Goal: Task Accomplishment & Management: Complete application form

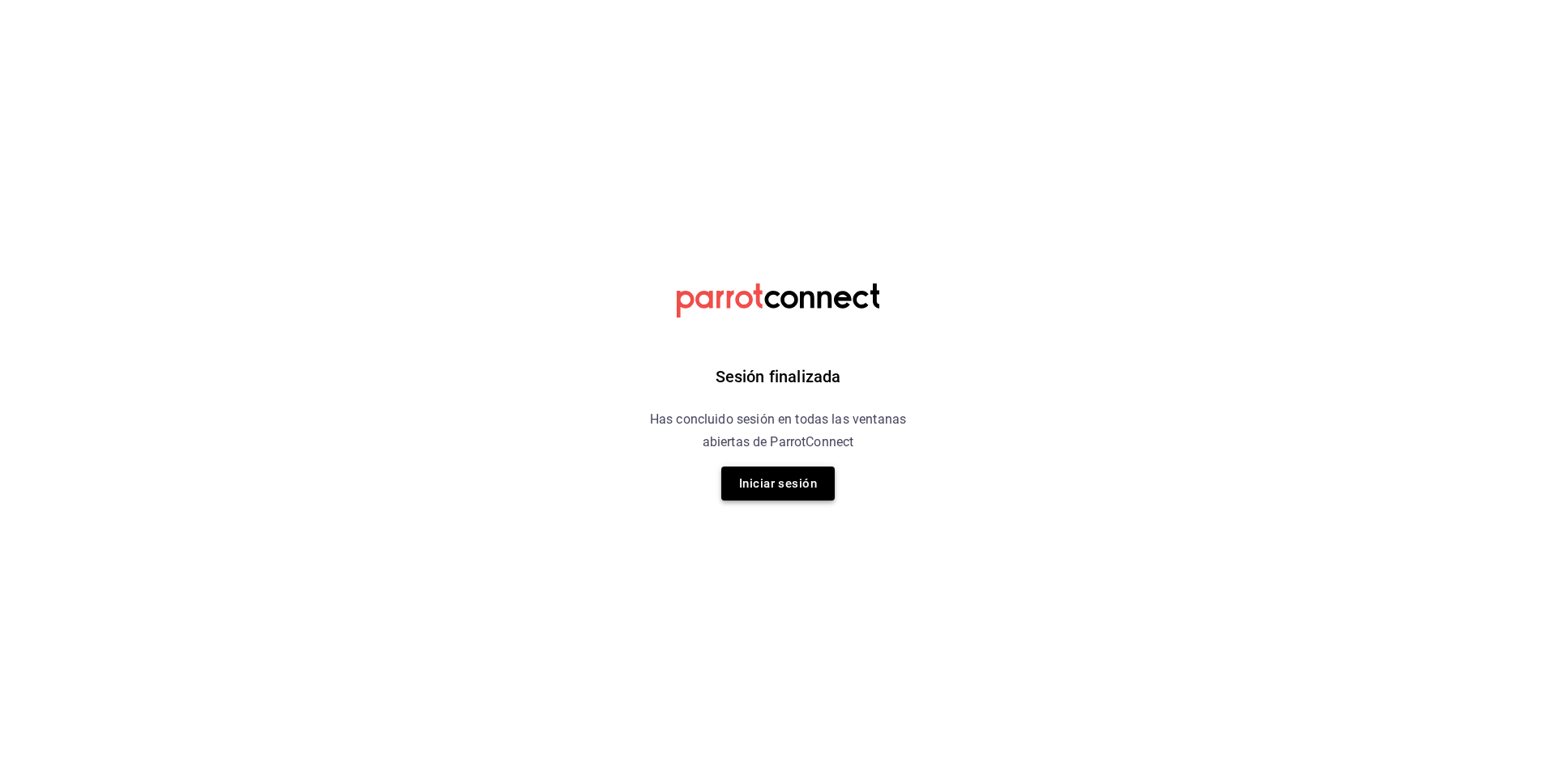
click at [793, 490] on button "Iniciar sesión" at bounding box center [778, 483] width 114 height 34
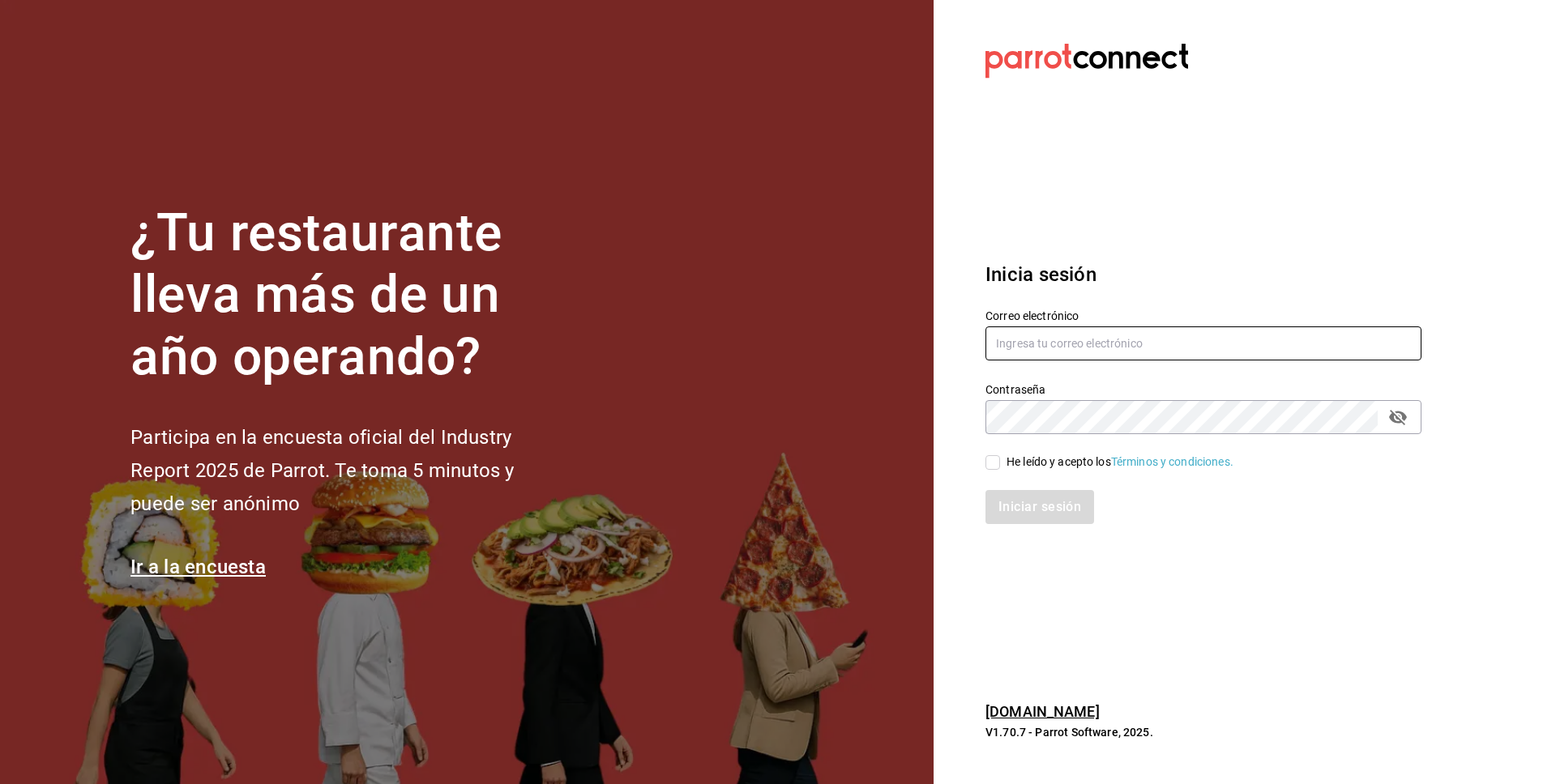
click at [1278, 348] on input "text" at bounding box center [1203, 343] width 436 height 34
type input "luischong@playabichis.mx"
click at [992, 463] on input "He leído y acepto los Términos y condiciones." at bounding box center [992, 463] width 15 height 15
checkbox input "true"
click at [1012, 506] on button "Iniciar sesión" at bounding box center [1040, 506] width 110 height 34
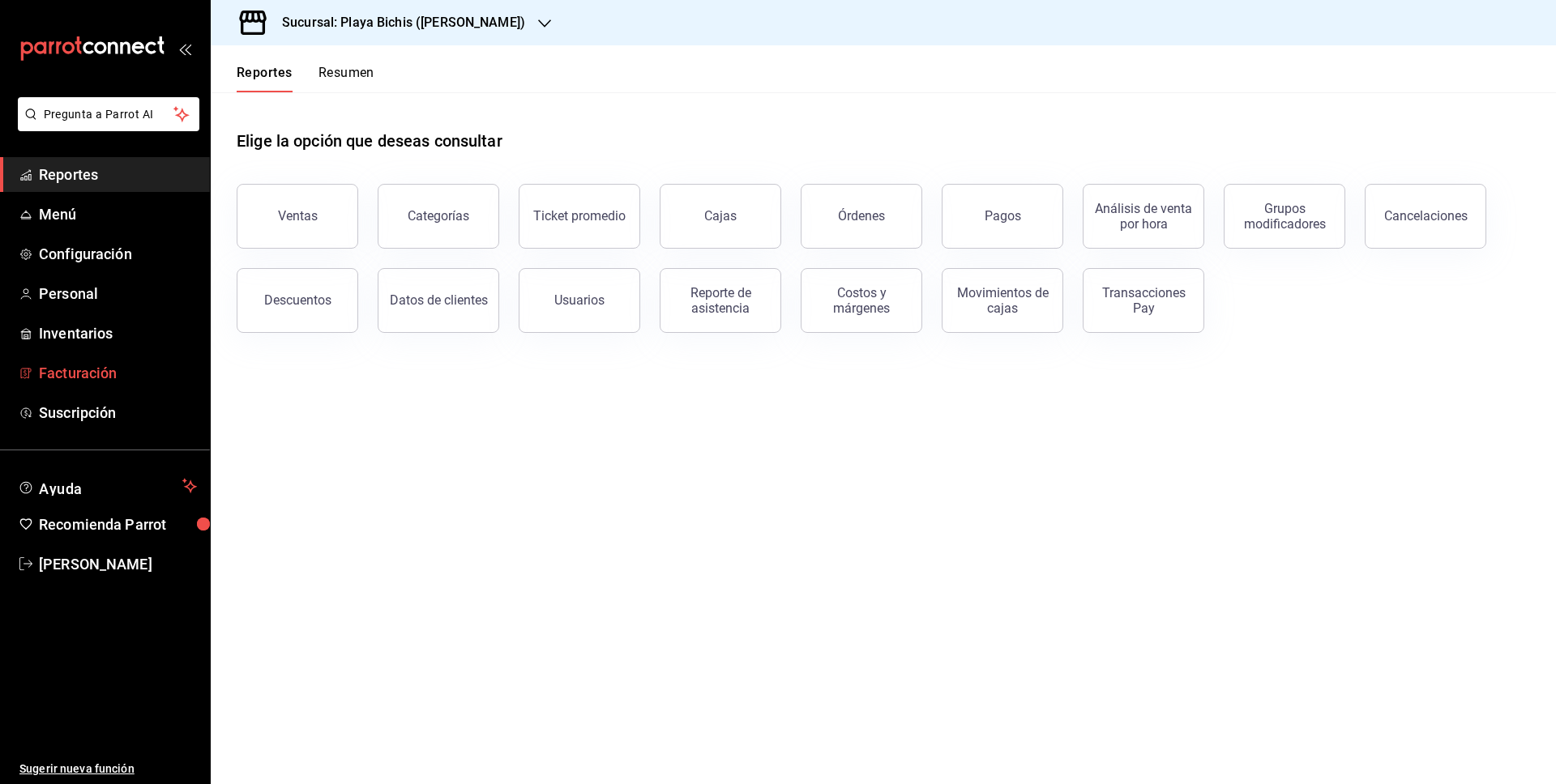
click at [99, 379] on span "Facturación" at bounding box center [117, 373] width 158 height 22
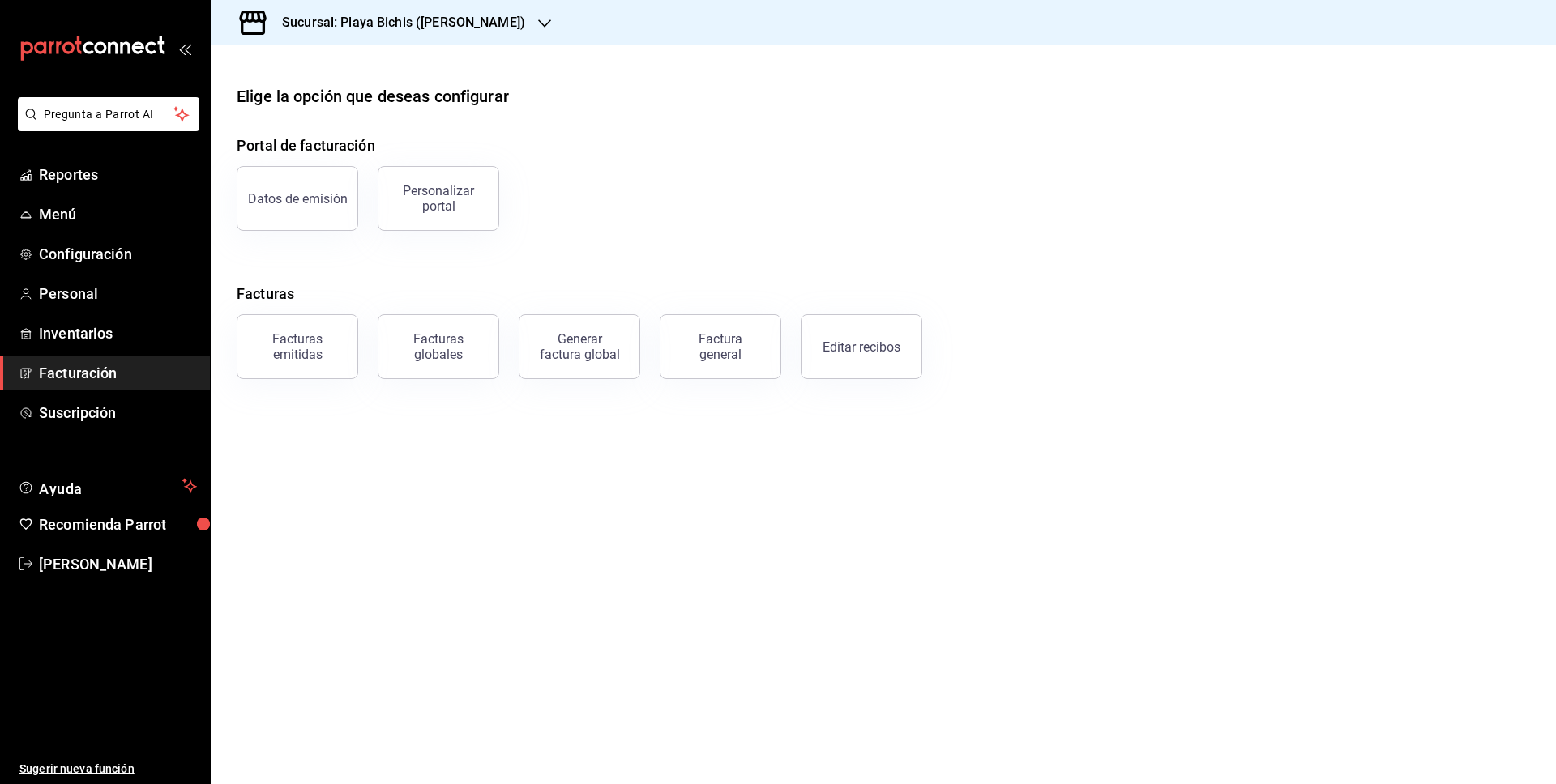
click at [739, 346] on div "Factura general" at bounding box center [720, 347] width 81 height 31
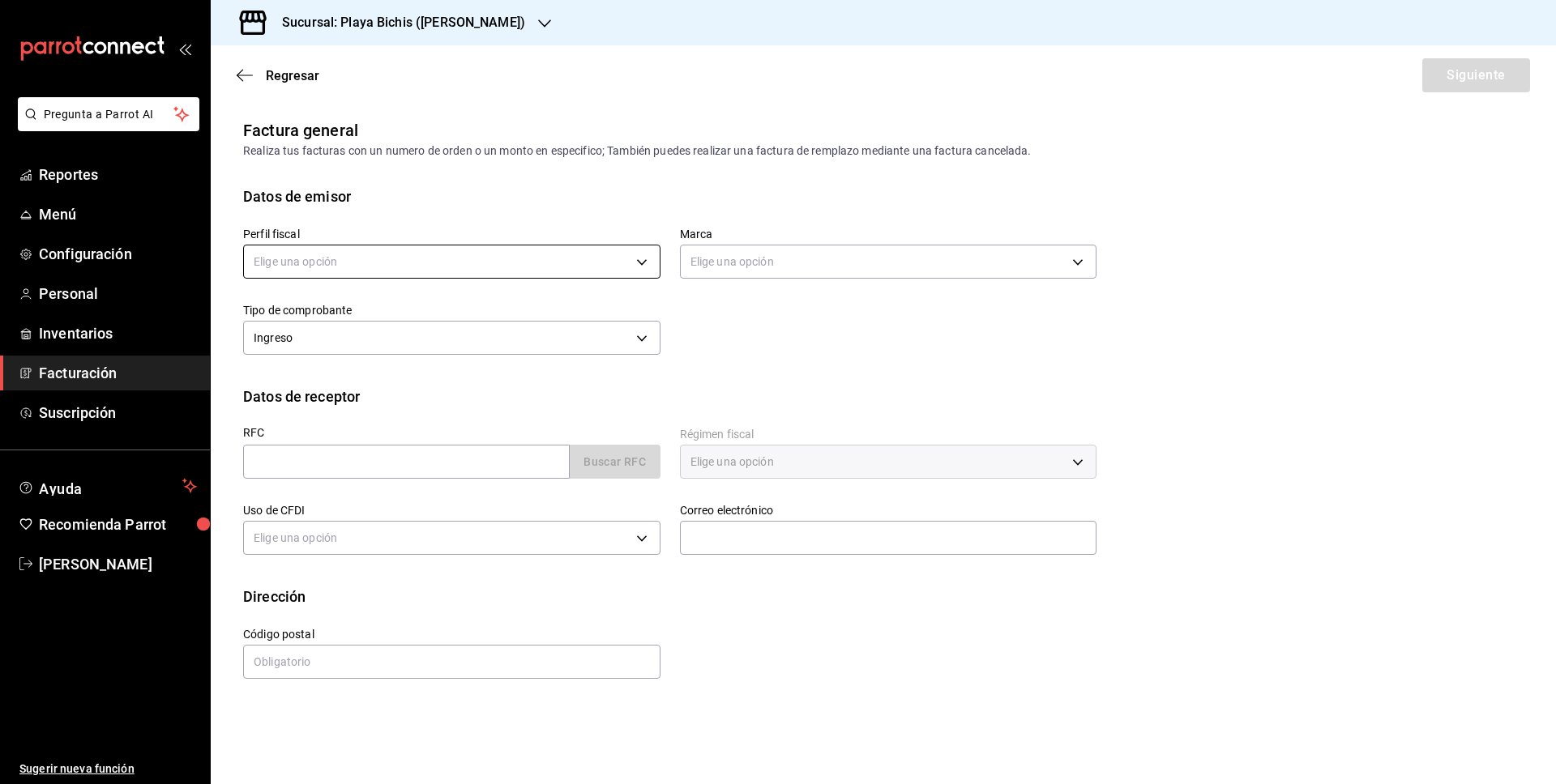
click at [454, 256] on body "Pregunta a Parrot AI Reportes Menú Configuración Personal Inventarios Facturaci…" at bounding box center [778, 392] width 1556 height 784
click at [422, 340] on li "PROPOLIALIMENTOS" at bounding box center [452, 343] width 416 height 30
type input "98789bbc-3643-442e-bea3-a0897877bbaf"
type input "4ba3d68a-2a71-4bf4-8272-d27f8f663470"
click at [755, 262] on body "Pregunta a Parrot AI Reportes Menú Configuración Personal Inventarios Facturaci…" at bounding box center [778, 392] width 1556 height 784
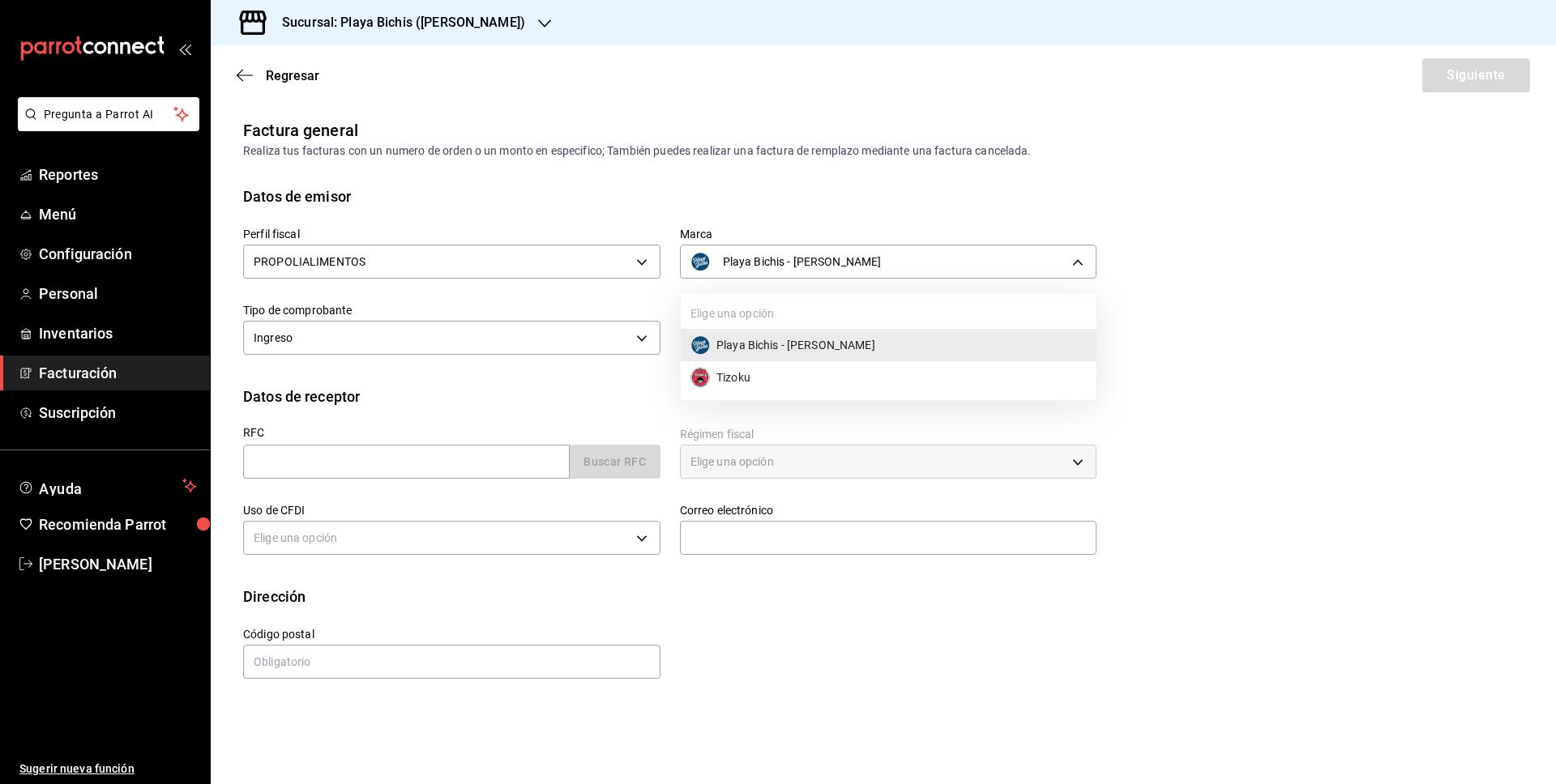
click at [773, 208] on div at bounding box center [778, 392] width 1556 height 784
drag, startPoint x: 826, startPoint y: 367, endPoint x: 809, endPoint y: 371, distance: 17.5
click at [822, 367] on div "Perfil fiscal PROPOLIALIMENTOS 98789bbc-3643-442e-bea3-a0897877bbaf Marca Playa…" at bounding box center [882, 296] width 1280 height 179
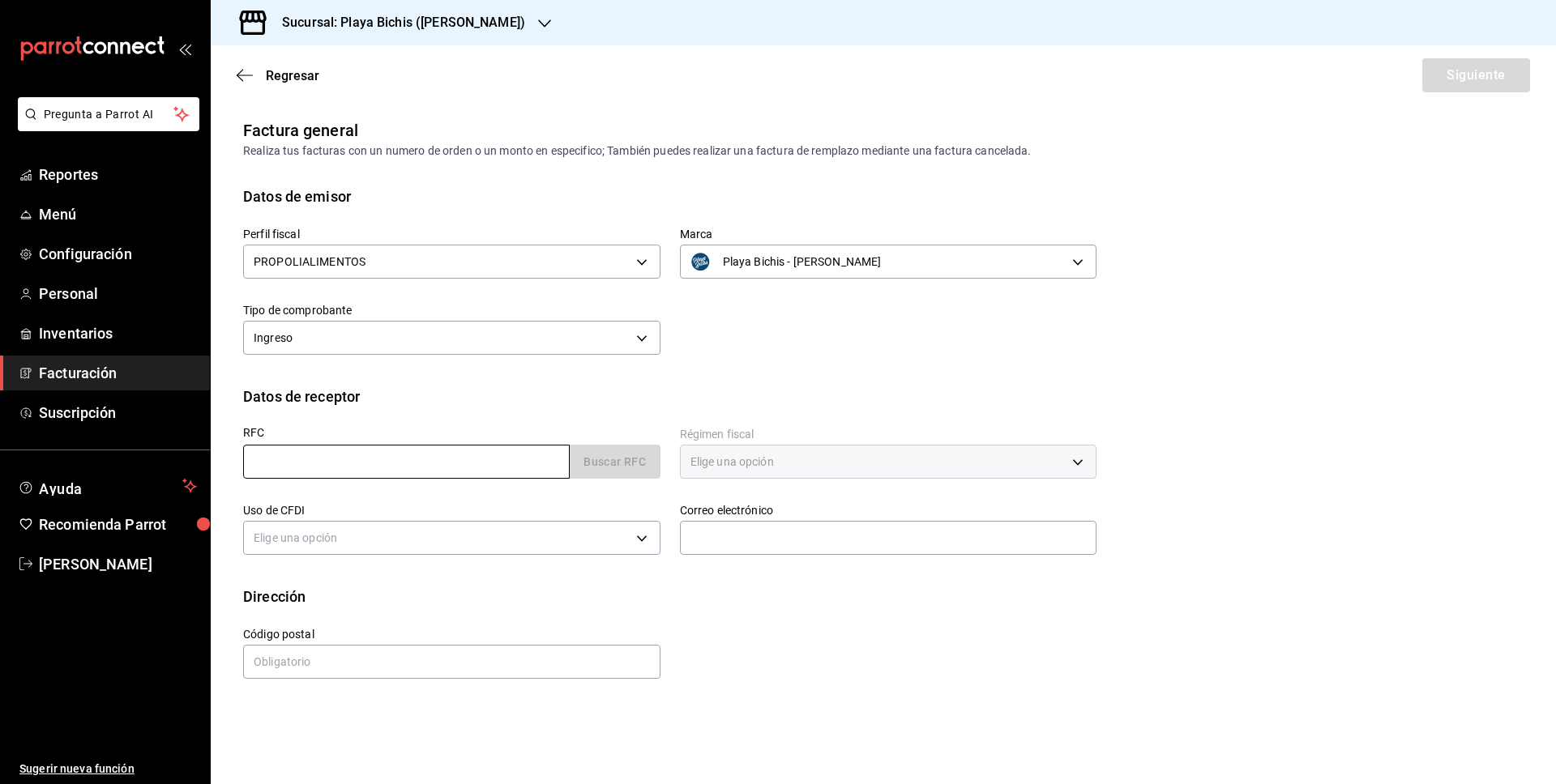
click at [501, 456] on input "text" at bounding box center [406, 461] width 326 height 34
paste input "GEC981004RE5"
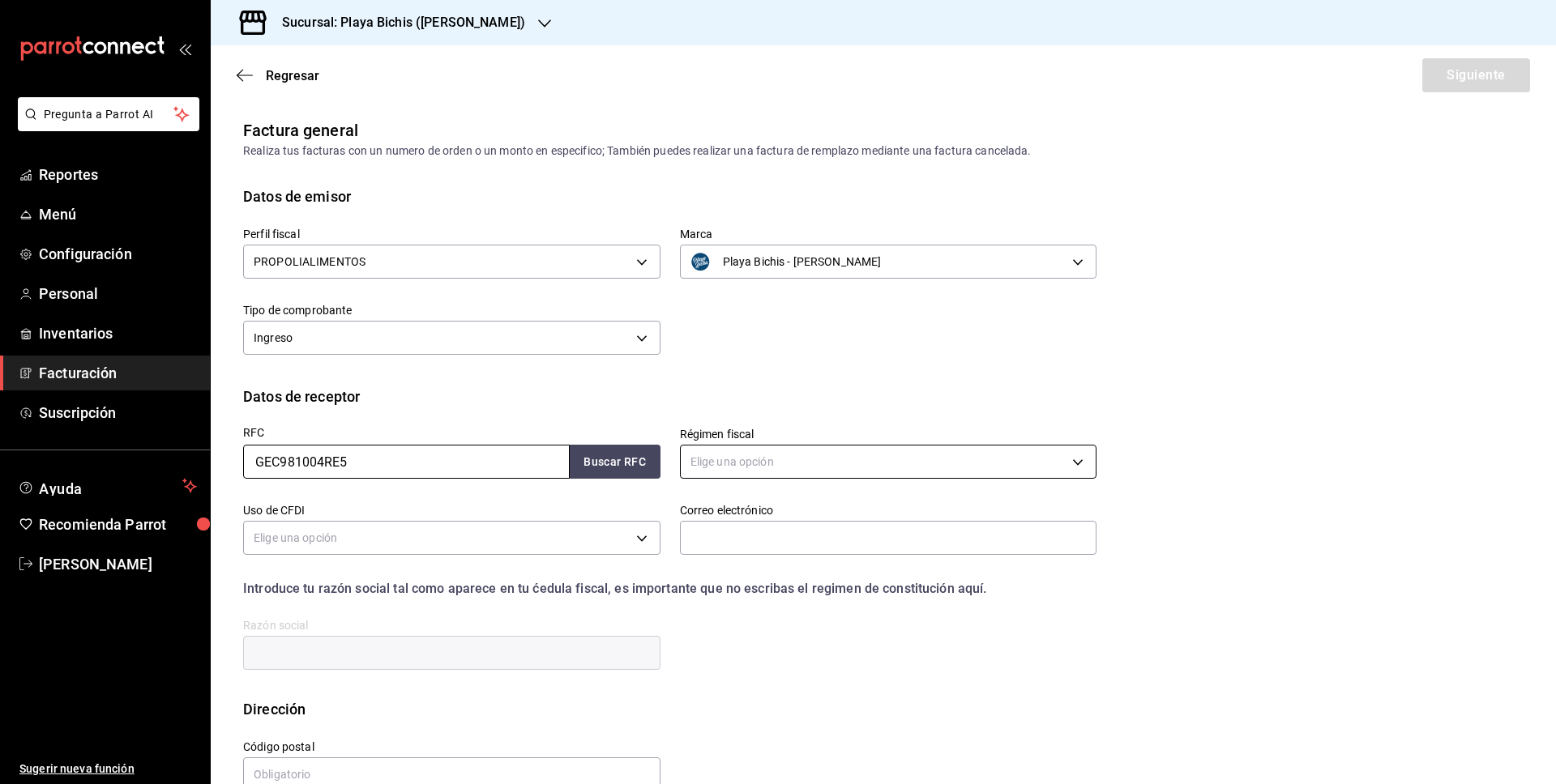
type input "GEC981004RE5"
click at [880, 467] on body "Pregunta a Parrot AI Reportes Menú Configuración Personal Inventarios Facturaci…" at bounding box center [778, 392] width 1556 height 784
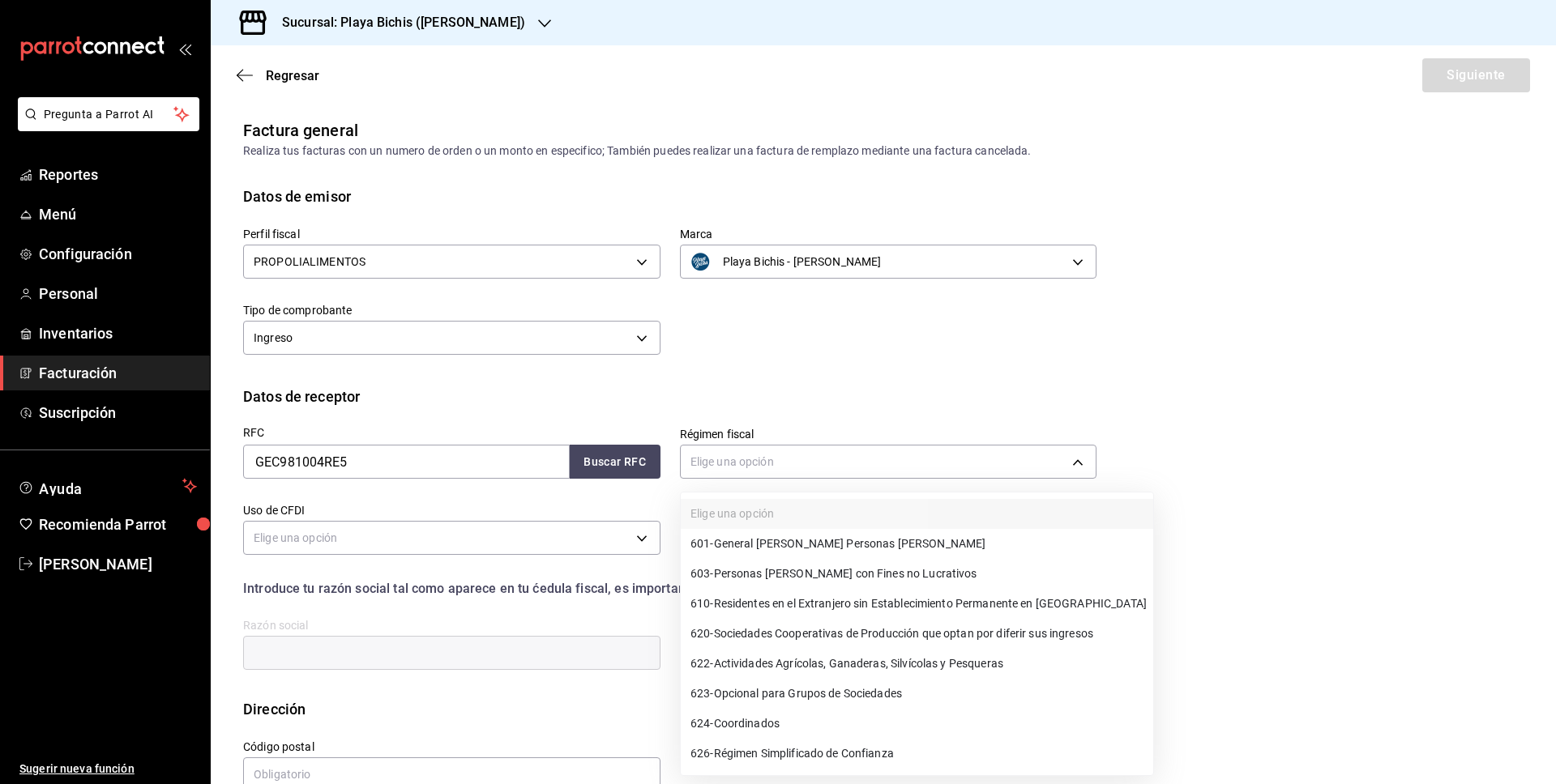
click at [833, 540] on span "601 - General [PERSON_NAME] Personas [PERSON_NAME]" at bounding box center [838, 544] width 295 height 17
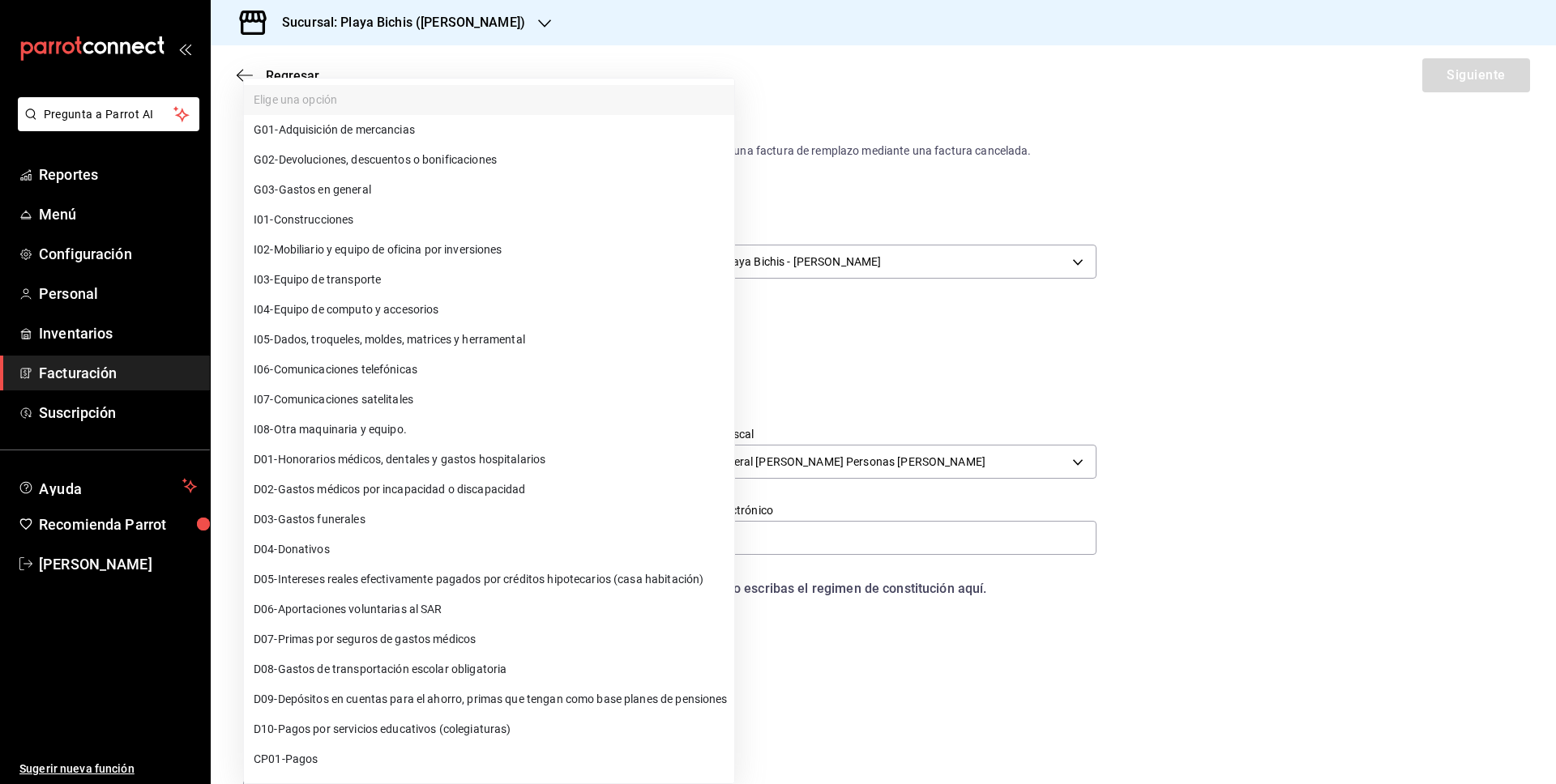
click at [616, 528] on body "Pregunta a Parrot AI Reportes Menú Configuración Personal Inventarios Facturaci…" at bounding box center [778, 392] width 1556 height 784
click at [800, 504] on div at bounding box center [778, 392] width 1556 height 784
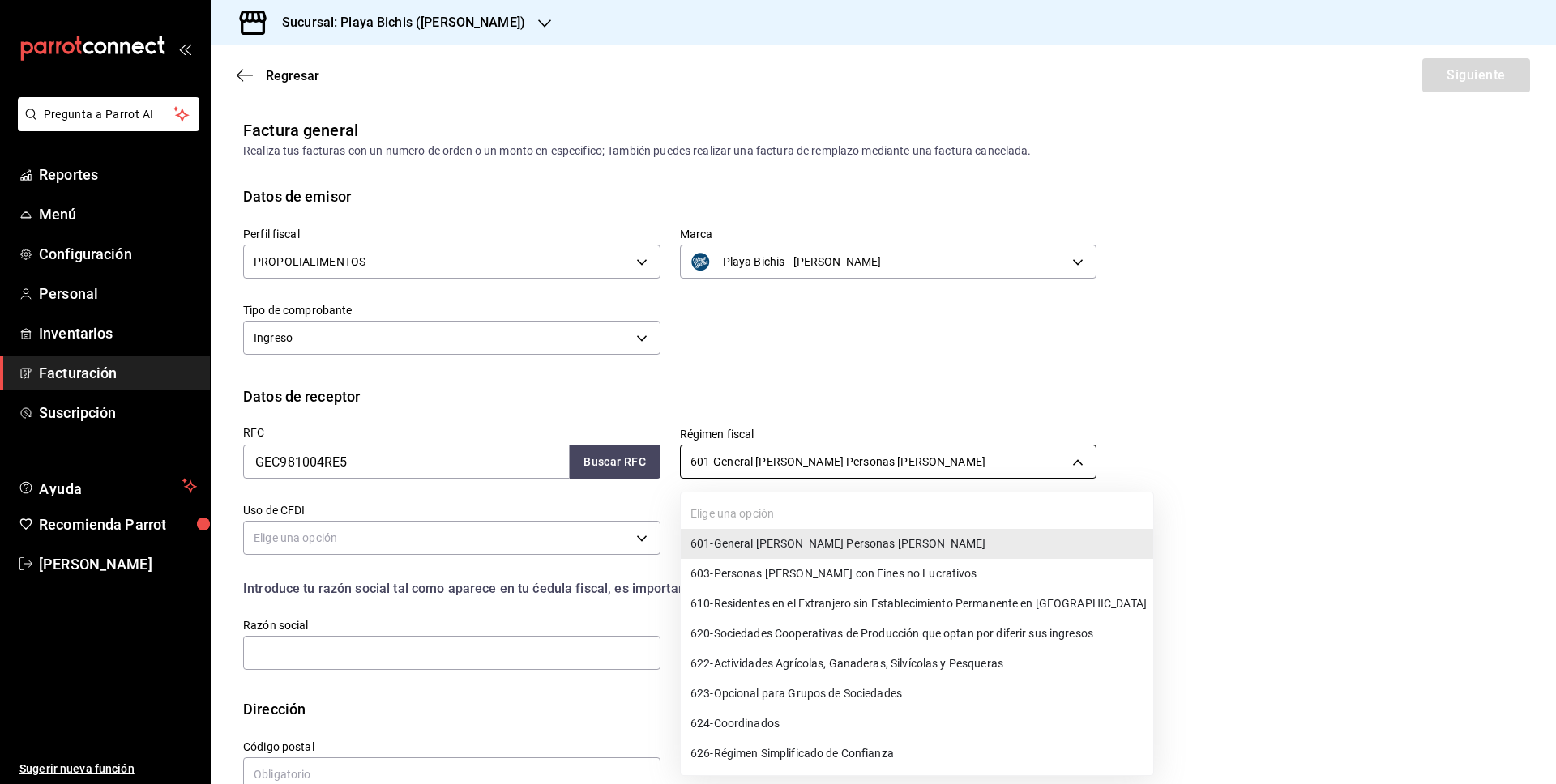
click at [821, 467] on body "Pregunta a Parrot AI Reportes Menú Configuración Personal Inventarios Facturaci…" at bounding box center [778, 392] width 1556 height 784
click at [917, 572] on span "603 - Personas [PERSON_NAME] con Fines no Lucrativos" at bounding box center [833, 573] width 287 height 17
type input "603"
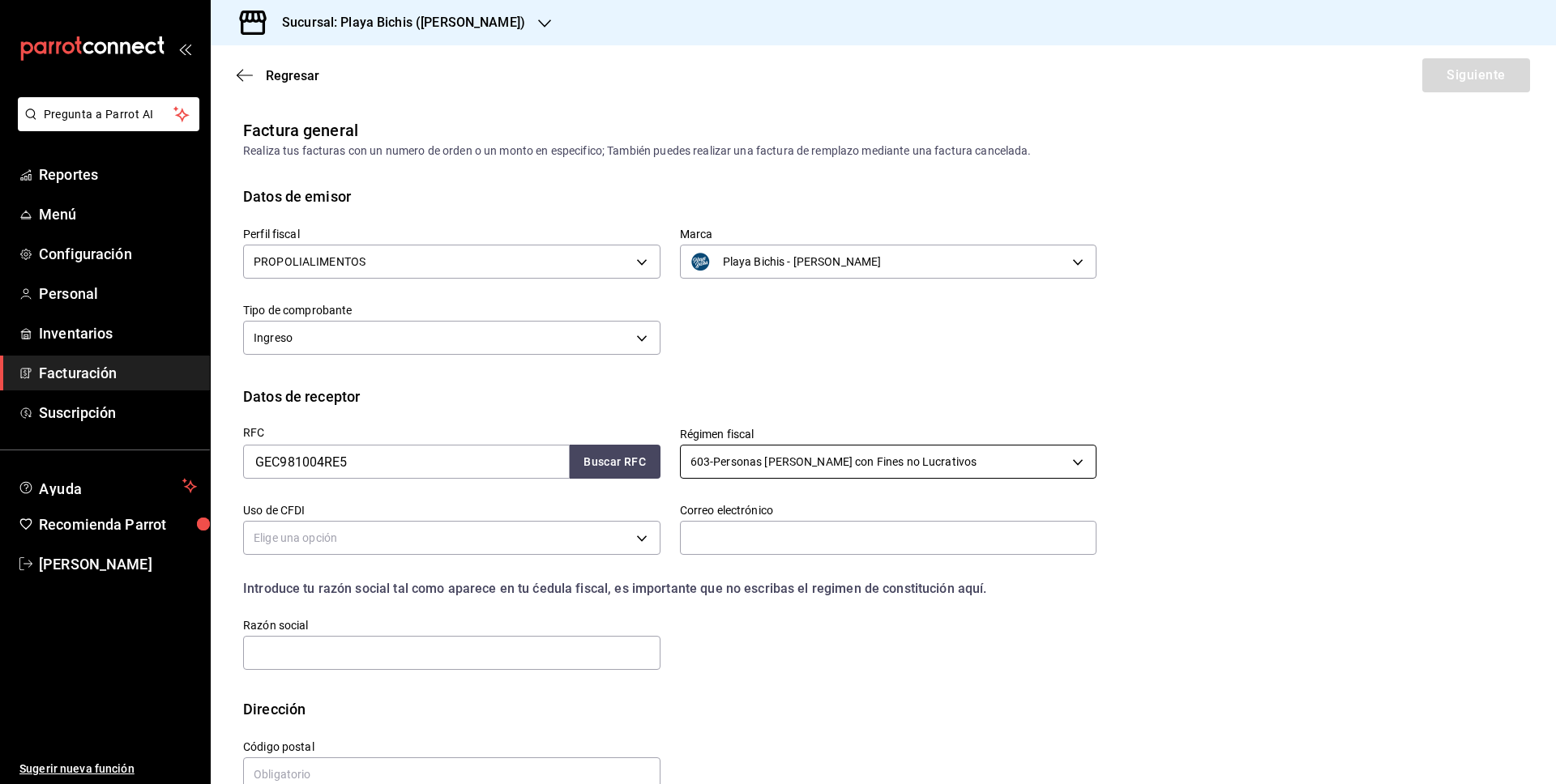
click at [881, 458] on body "Pregunta a Parrot AI Reportes Menú Configuración Personal Inventarios Facturaci…" at bounding box center [778, 392] width 1556 height 784
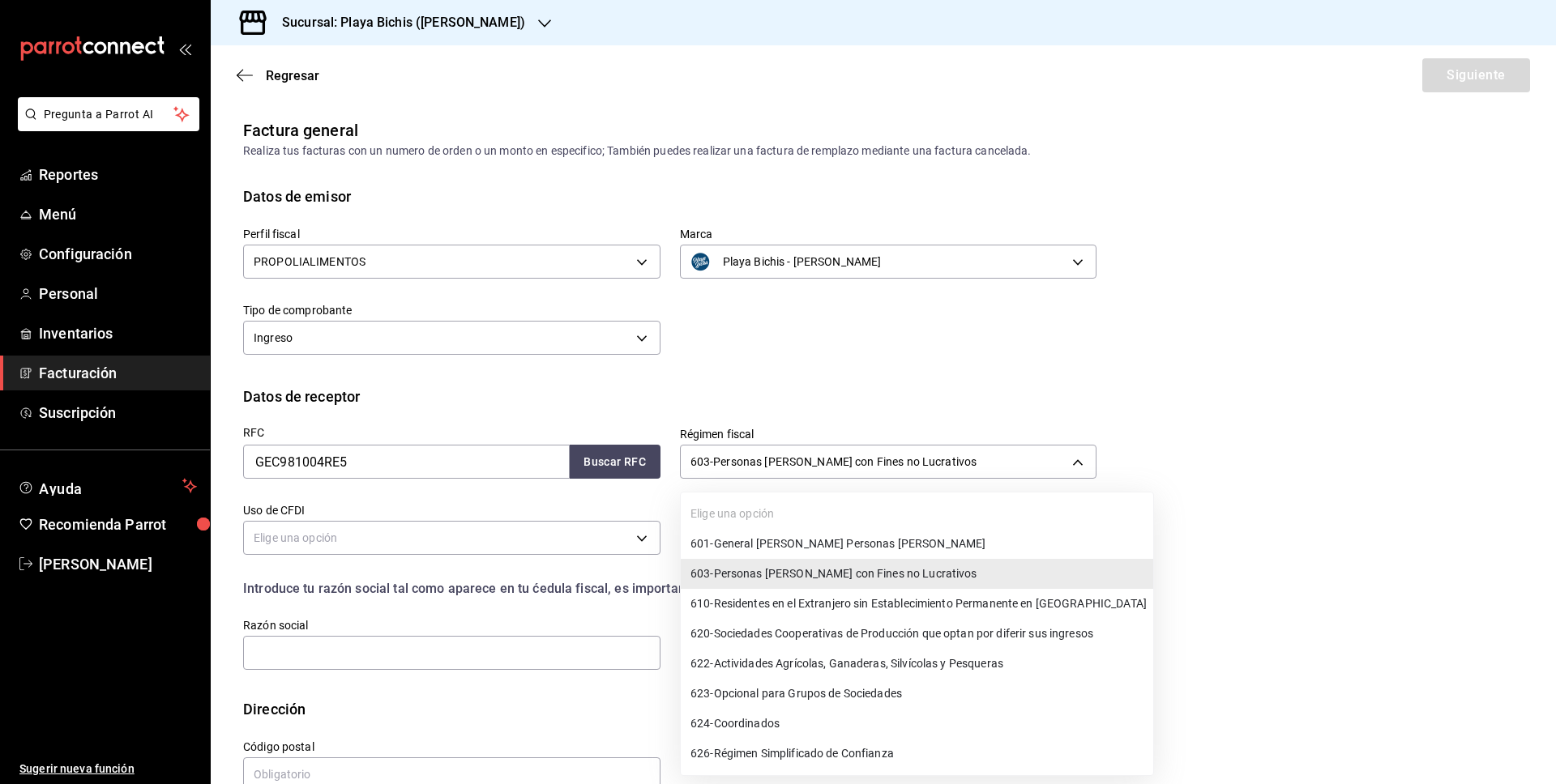
click at [743, 573] on span "603 - Personas [PERSON_NAME] con Fines no Lucrativos" at bounding box center [833, 573] width 287 height 17
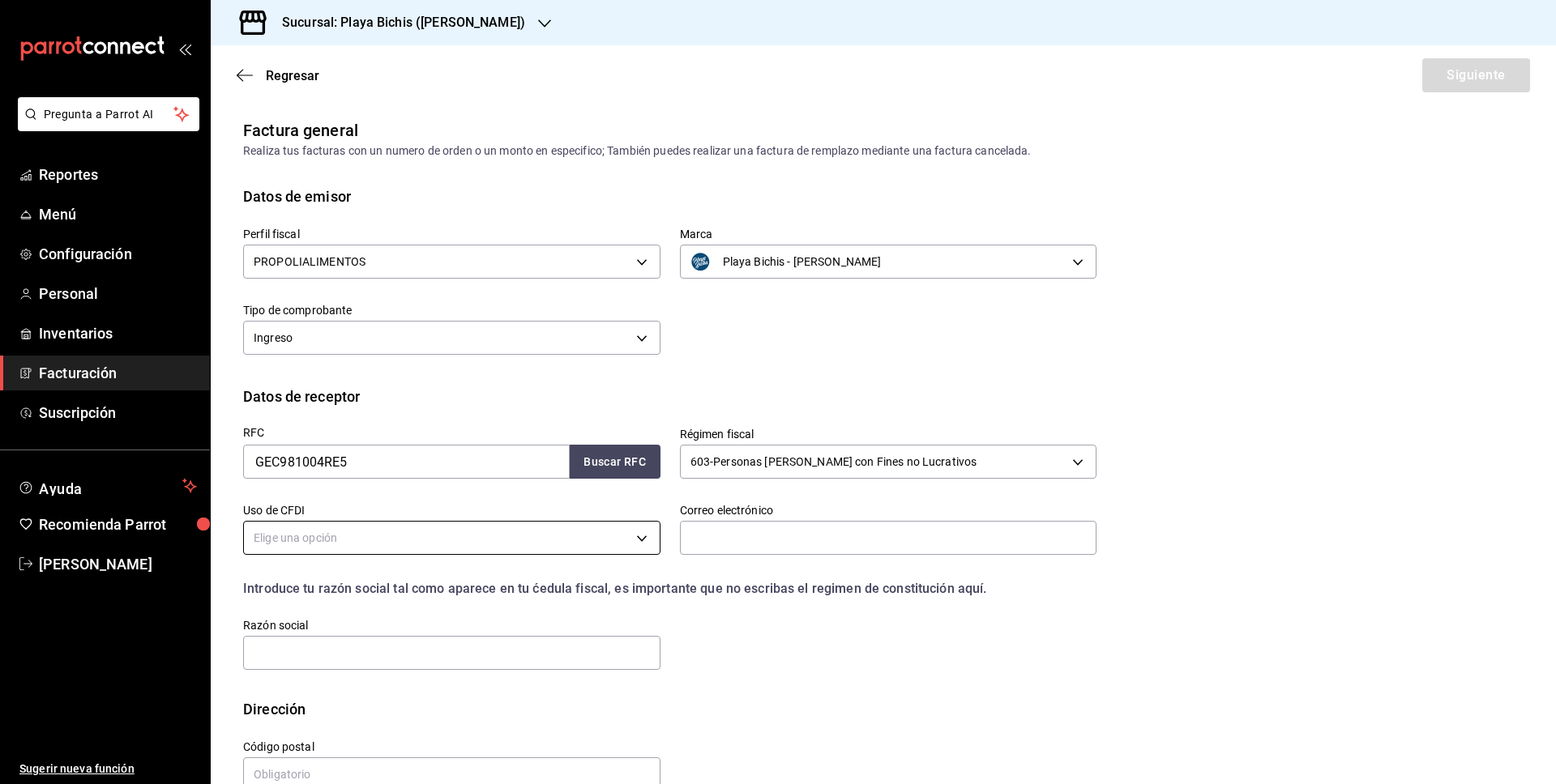
click at [594, 549] on body "Pregunta a Parrot AI Reportes Menú Configuración Personal Inventarios Facturaci…" at bounding box center [778, 392] width 1556 height 784
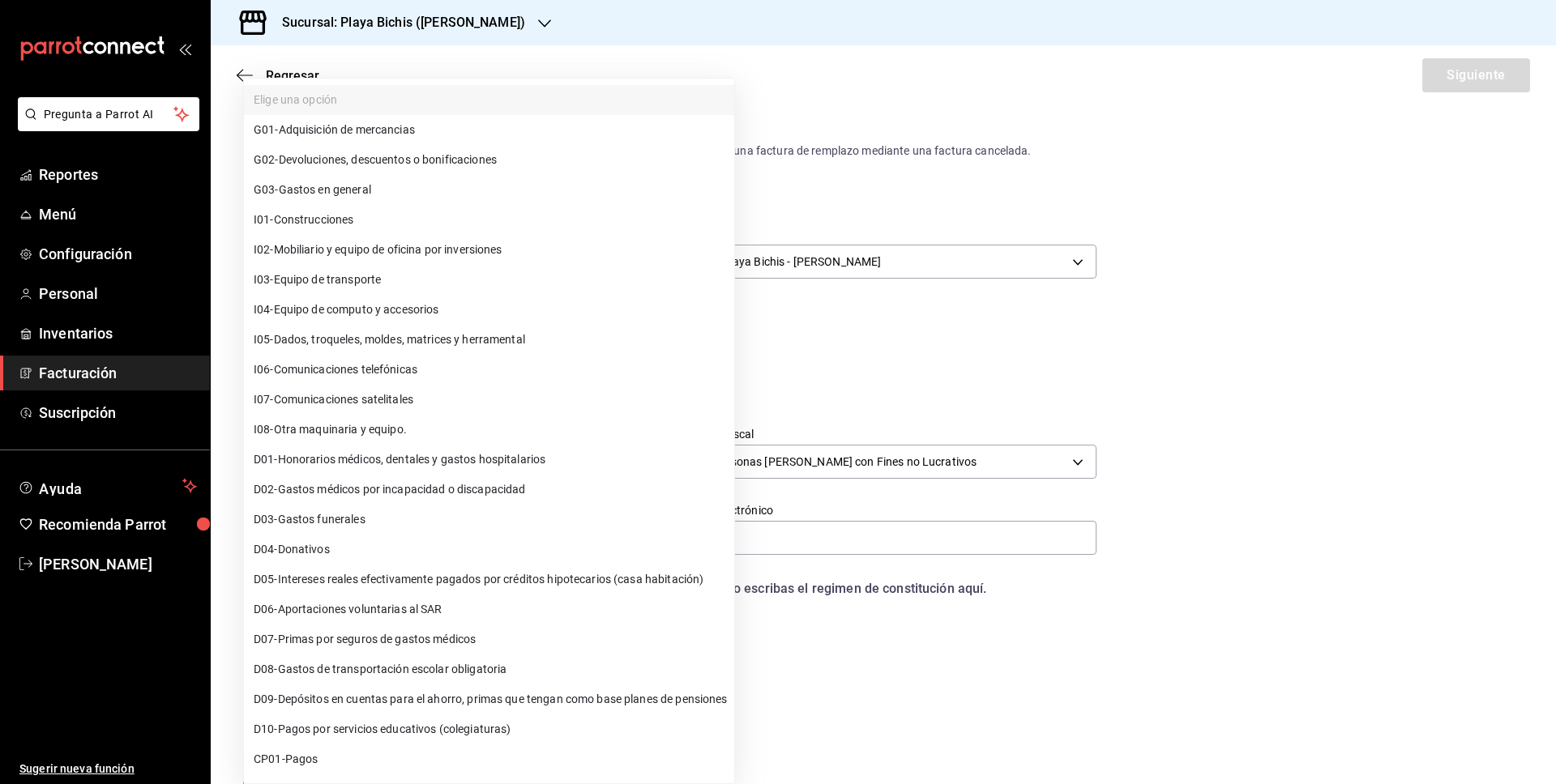
click at [415, 190] on li "G03 - Gastos en general" at bounding box center [488, 190] width 490 height 30
type input "G03"
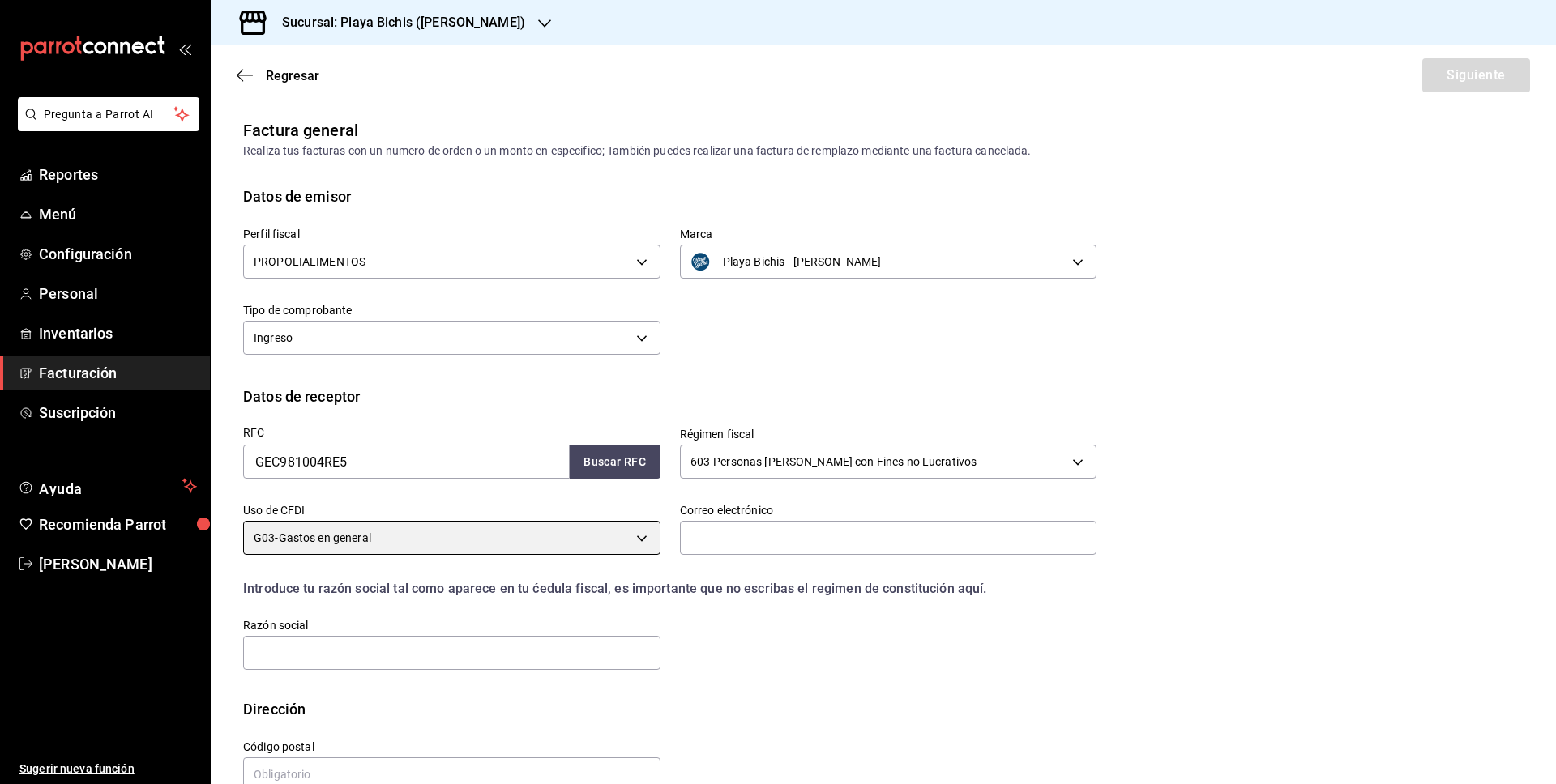
scroll to position [36, 0]
